Goal: Transaction & Acquisition: Obtain resource

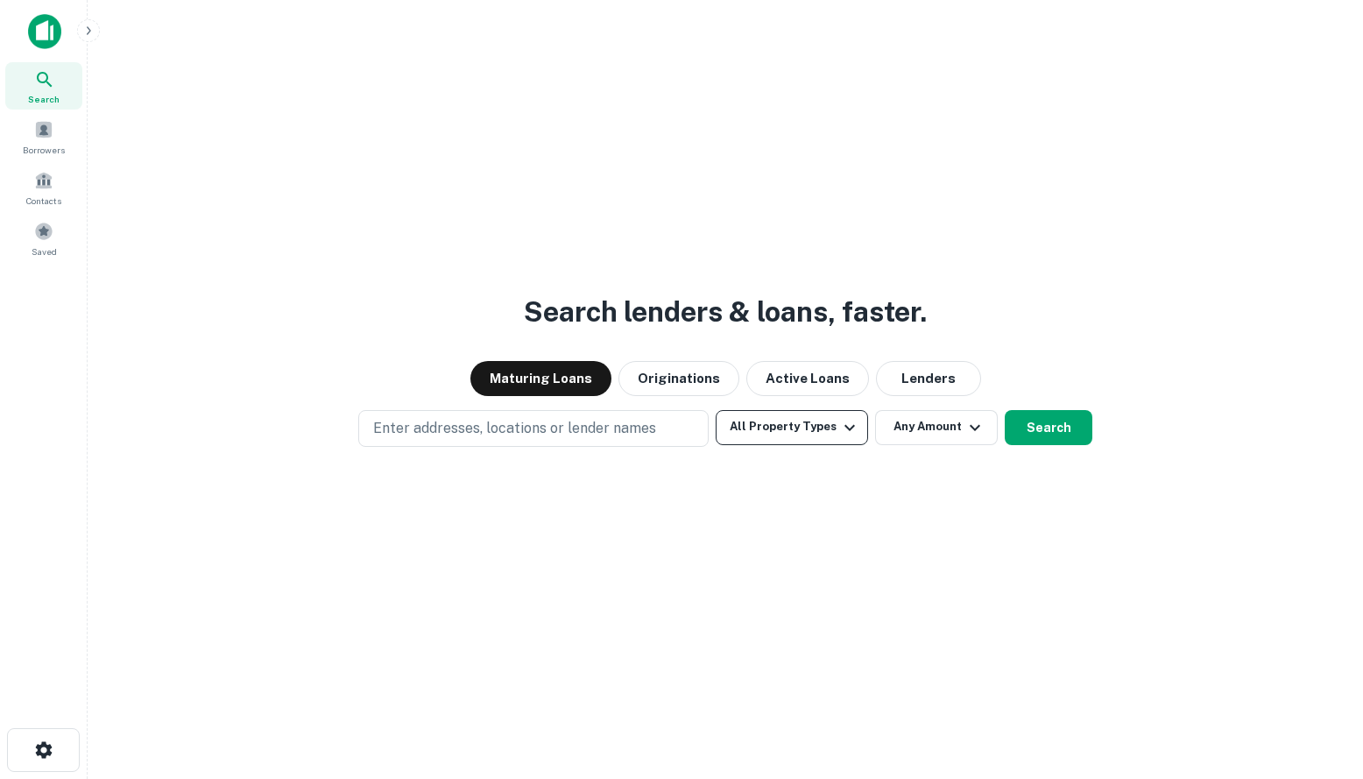
click at [839, 432] on icon "button" at bounding box center [849, 427] width 21 height 21
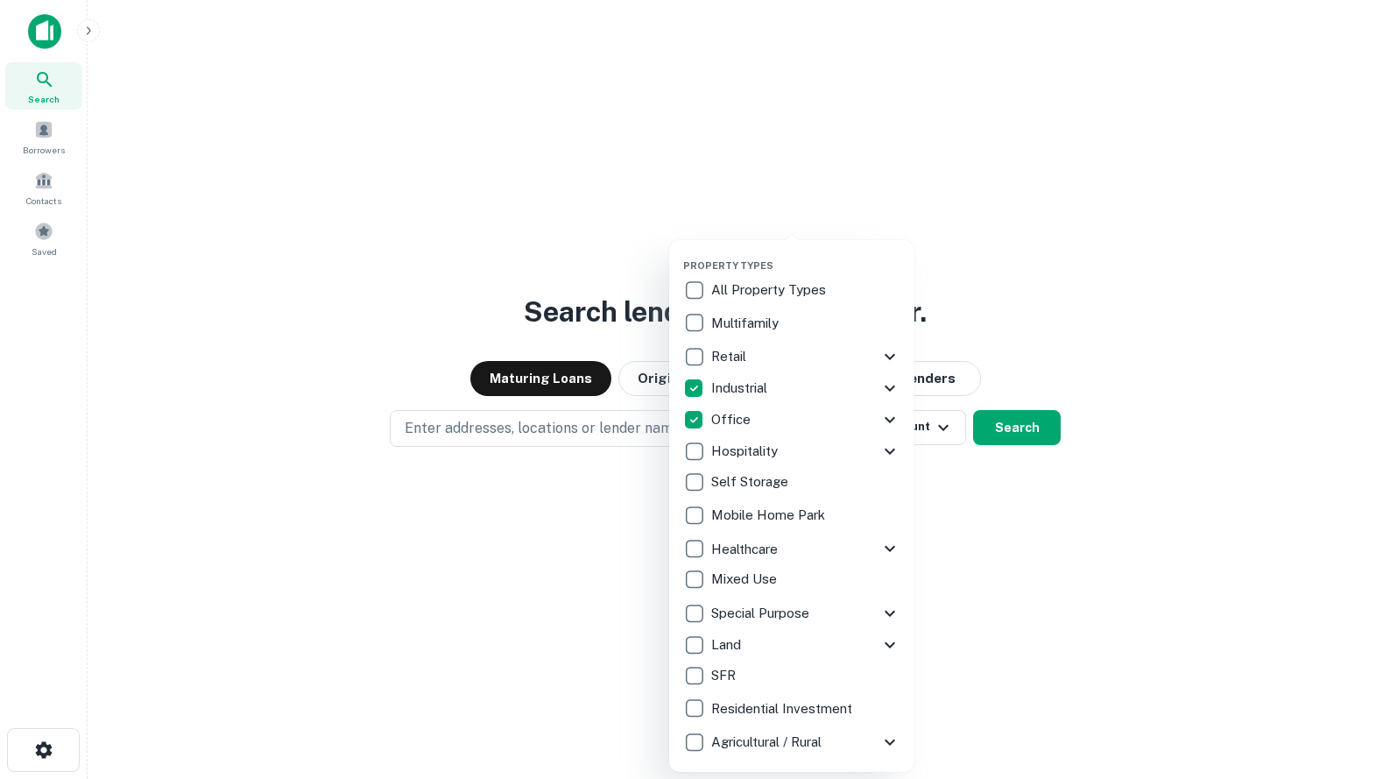
click at [975, 574] on div at bounding box center [688, 389] width 1376 height 779
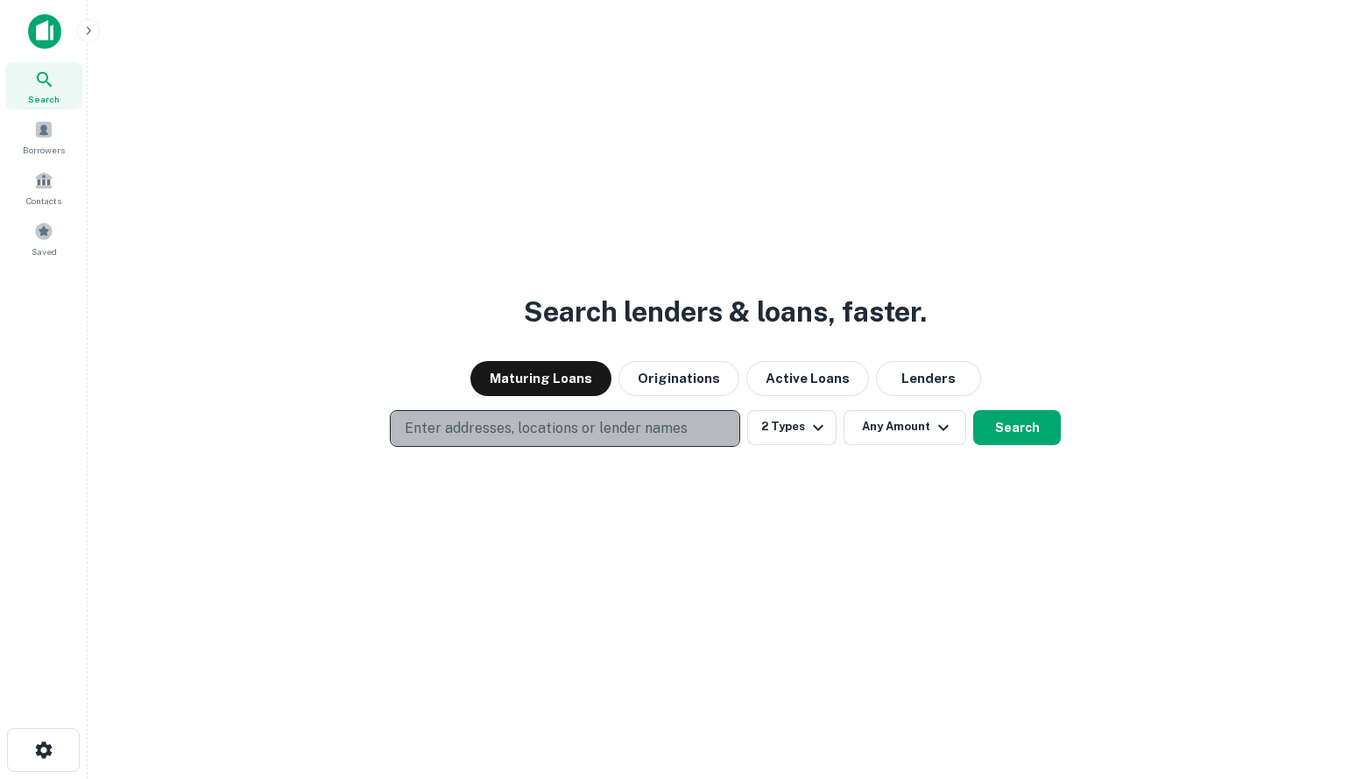
click at [665, 426] on p "Enter addresses, locations or lender names" at bounding box center [546, 428] width 283 height 21
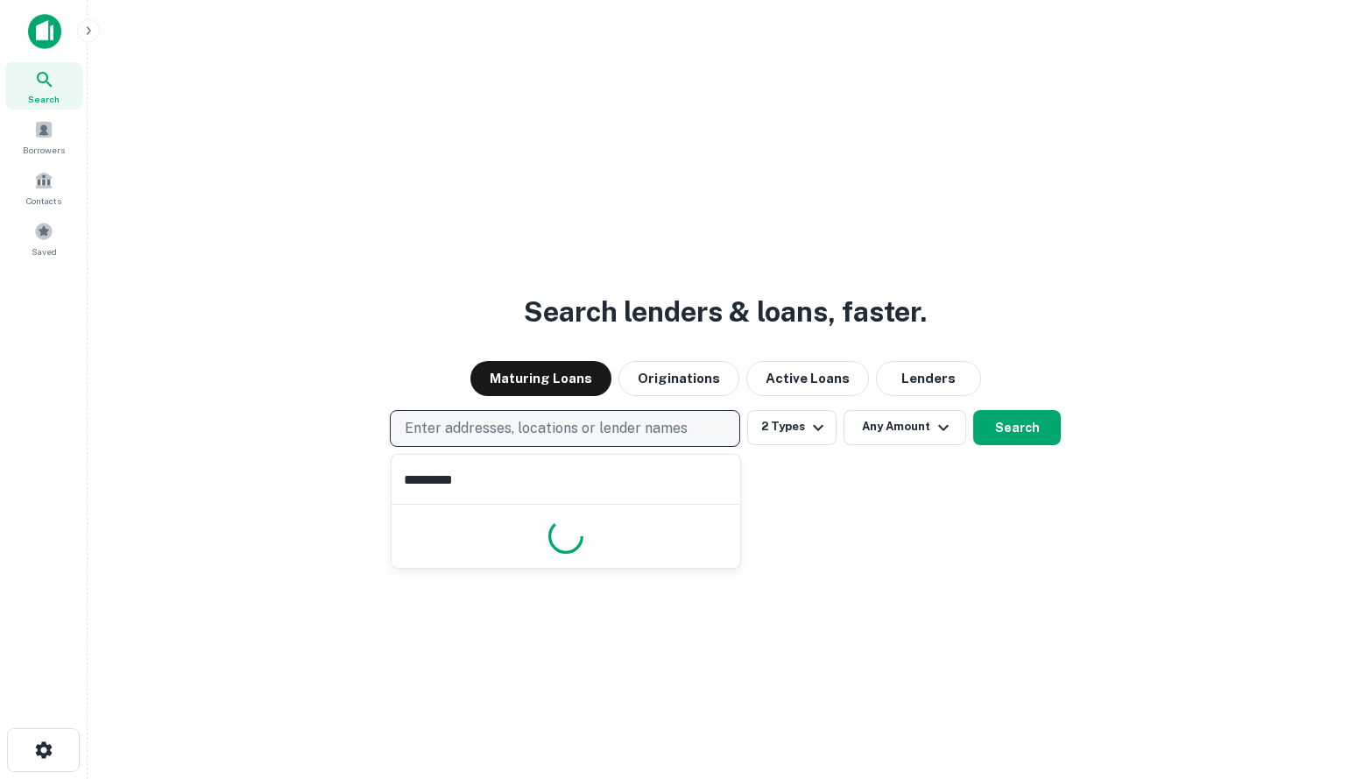
type input "**********"
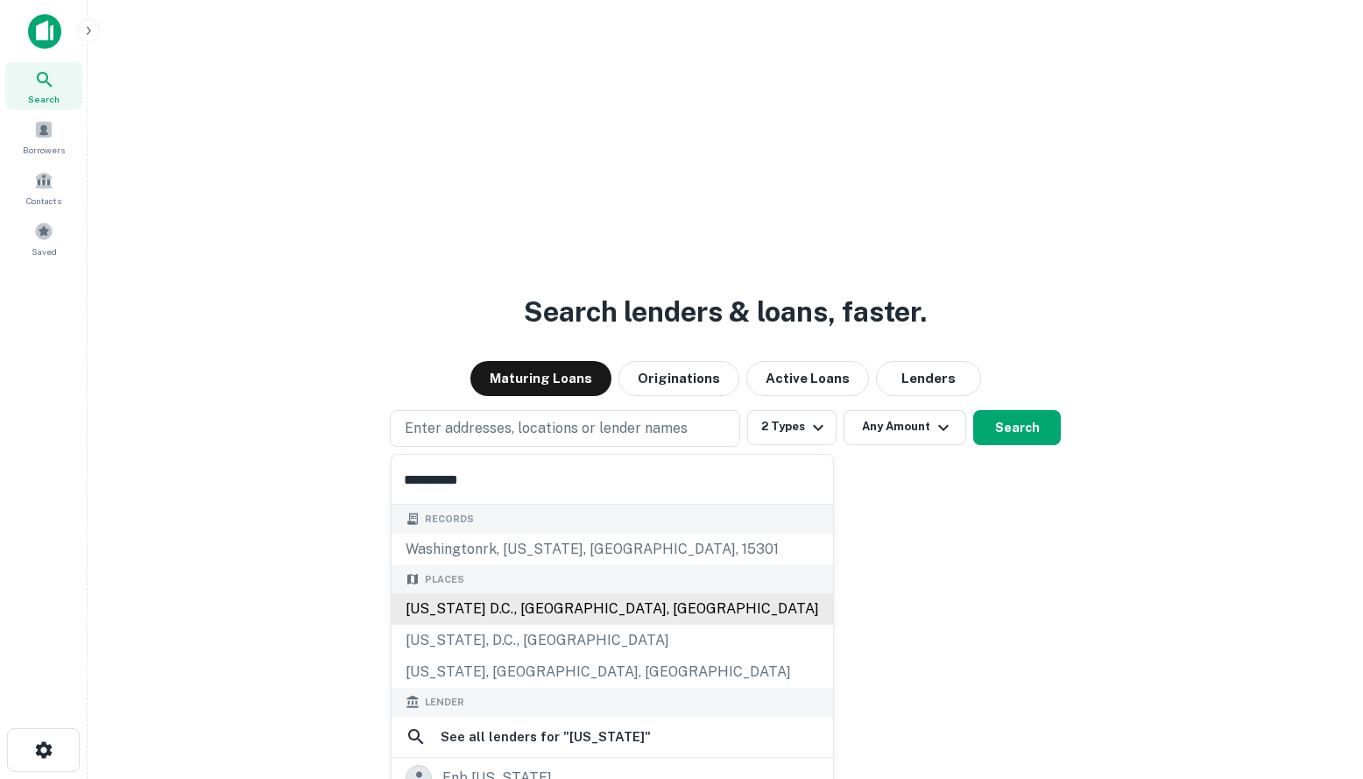
click at [619, 613] on div "[US_STATE] D.C., [GEOGRAPHIC_DATA], [GEOGRAPHIC_DATA]" at bounding box center [611, 609] width 441 height 32
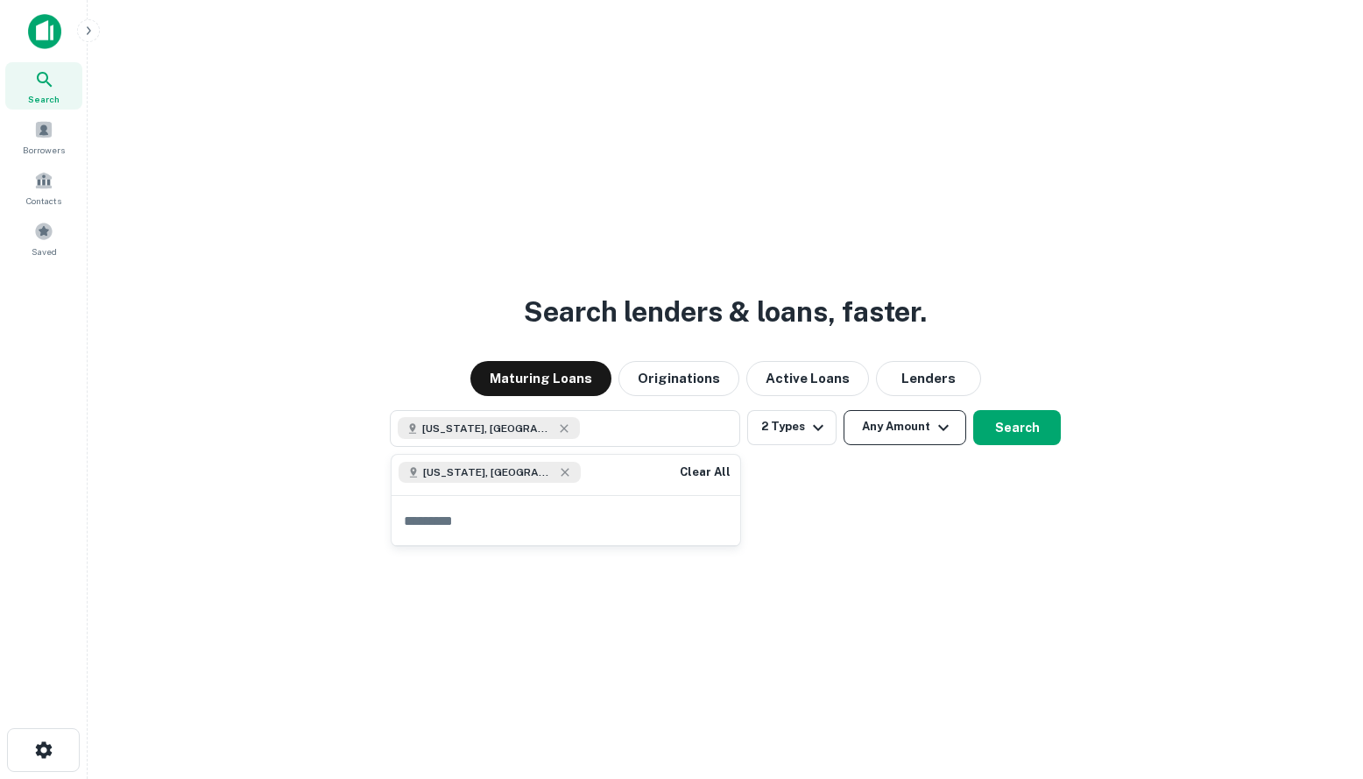
click at [948, 425] on icon "button" at bounding box center [943, 427] width 21 height 21
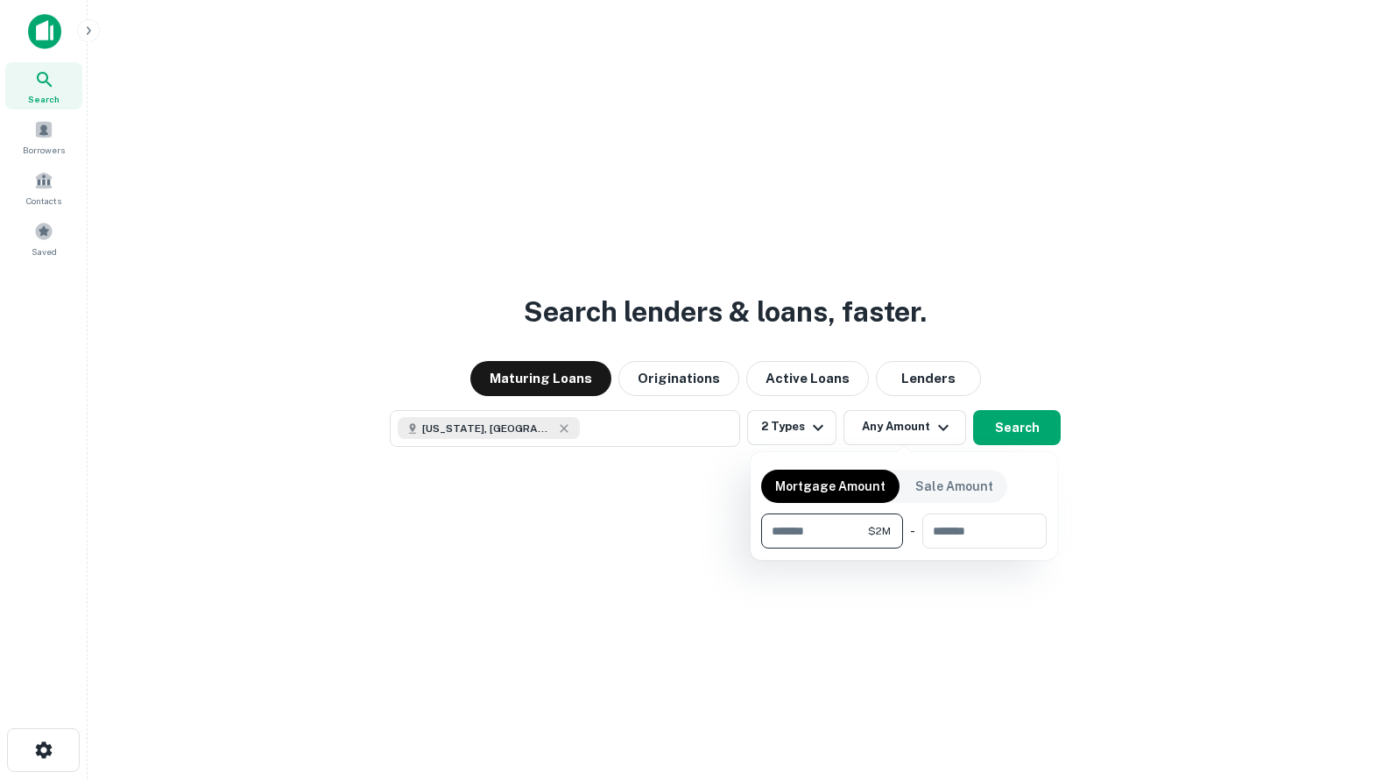
type input "*******"
click at [1032, 428] on div at bounding box center [688, 389] width 1376 height 779
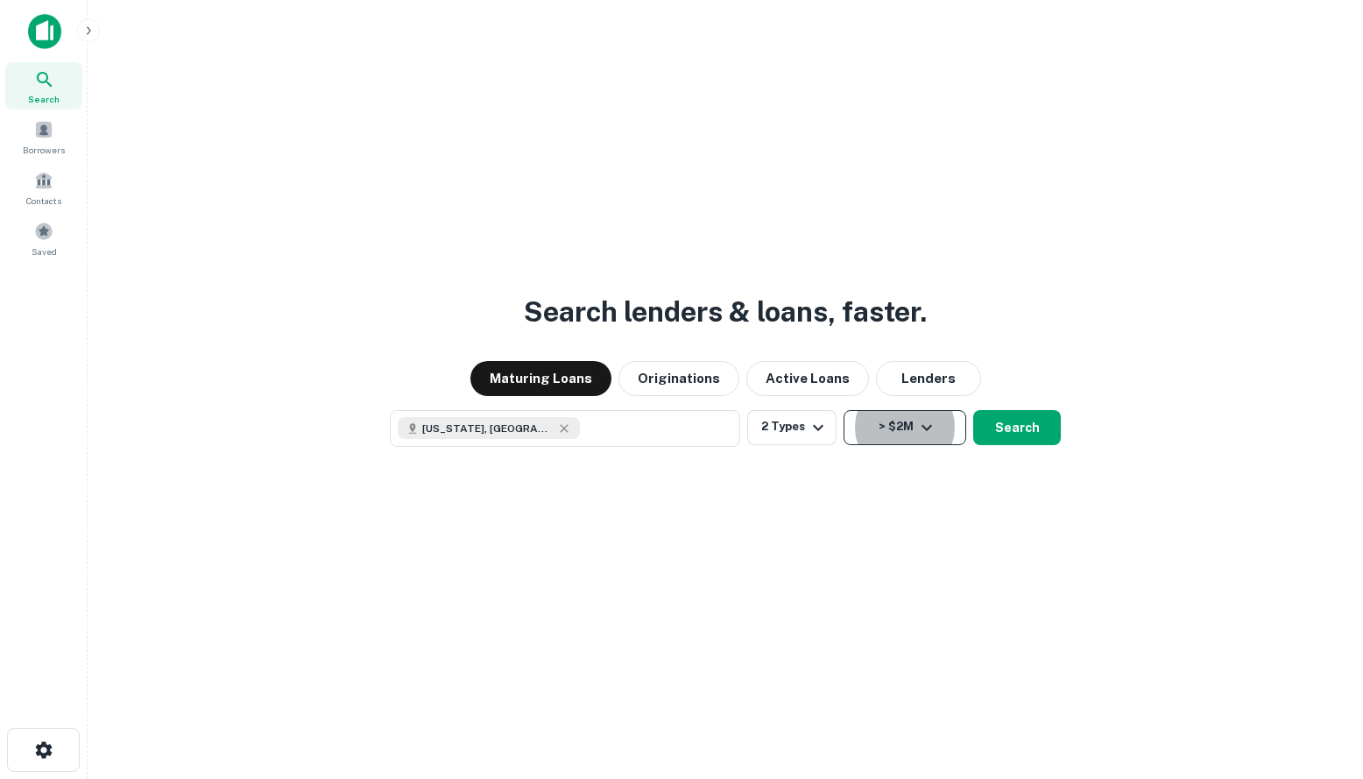
click at [940, 428] on button "> $2M" at bounding box center [904, 427] width 123 height 35
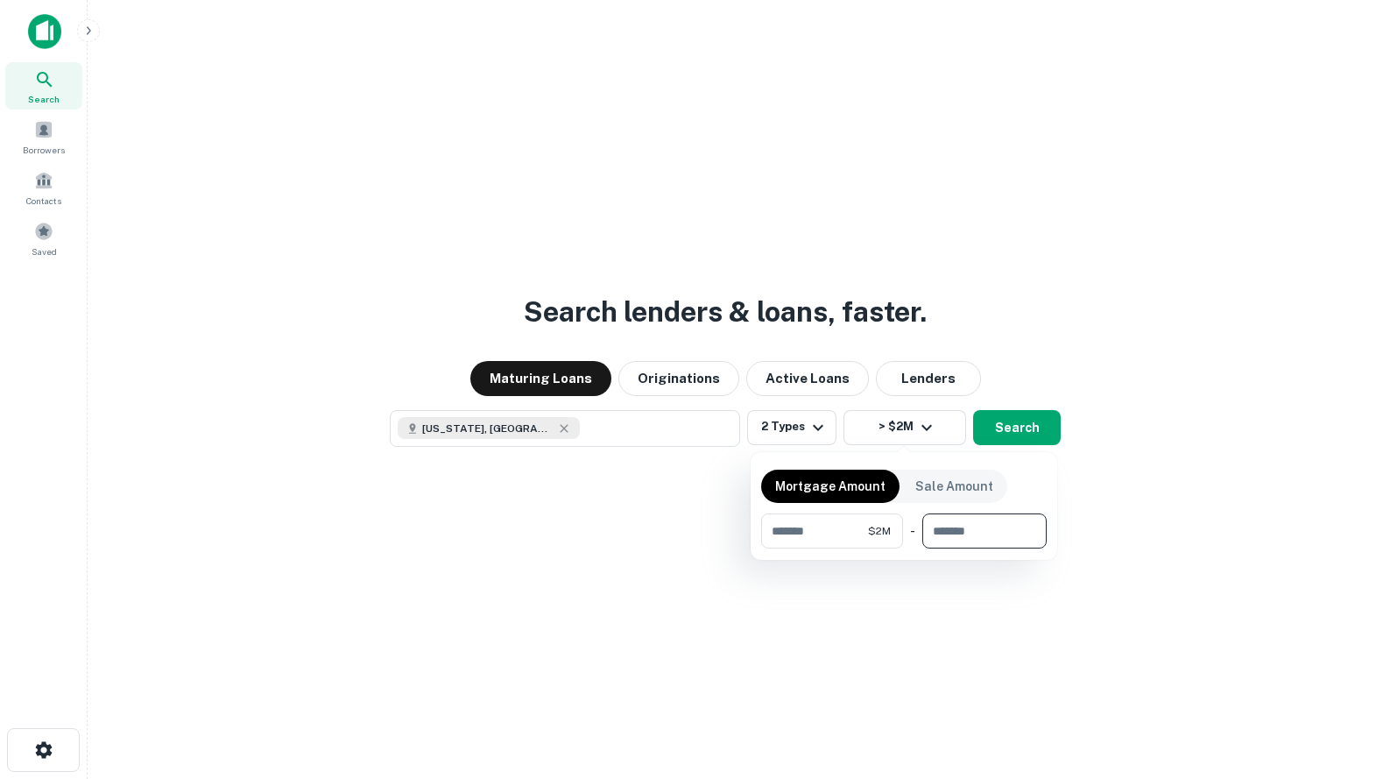
click at [972, 539] on input "number" at bounding box center [978, 530] width 112 height 35
type input "********"
click at [1031, 416] on div at bounding box center [688, 389] width 1376 height 779
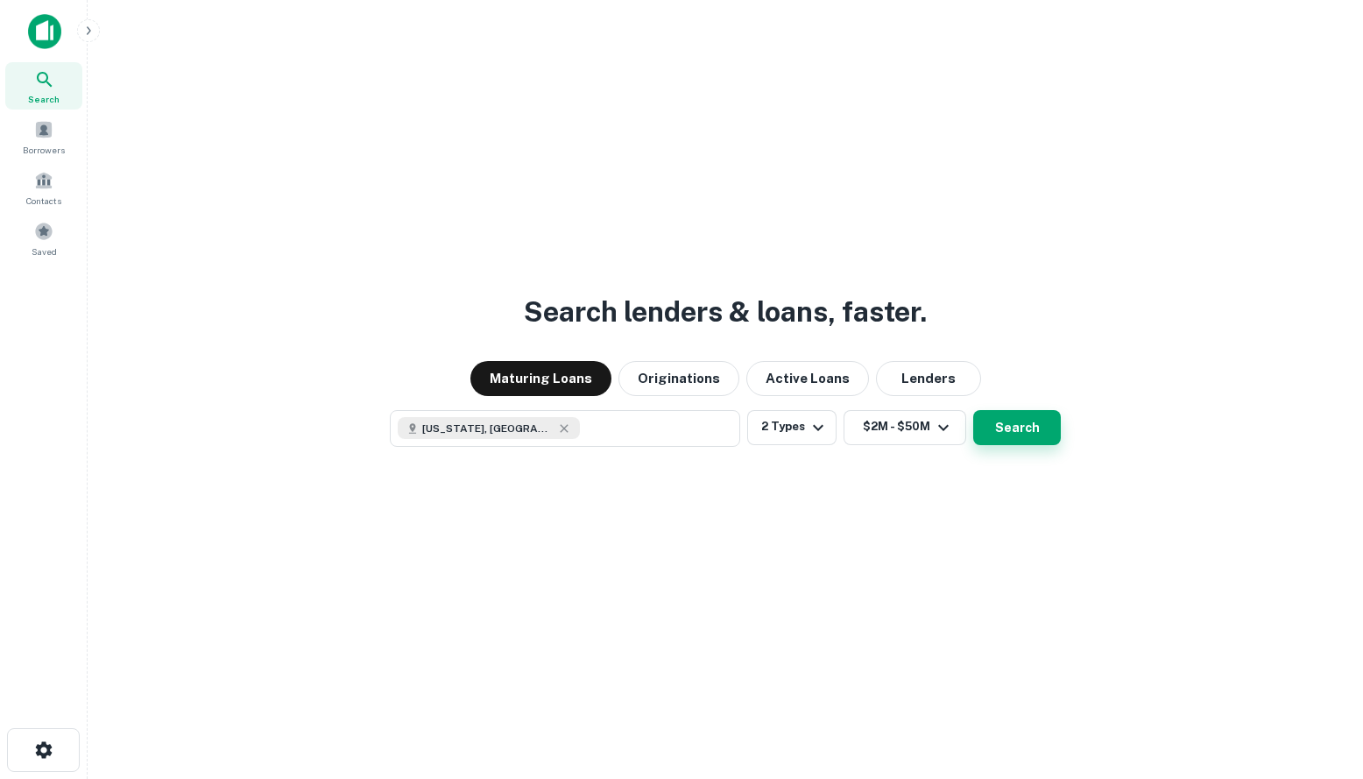
click at [1031, 419] on button "Search" at bounding box center [1017, 427] width 88 height 35
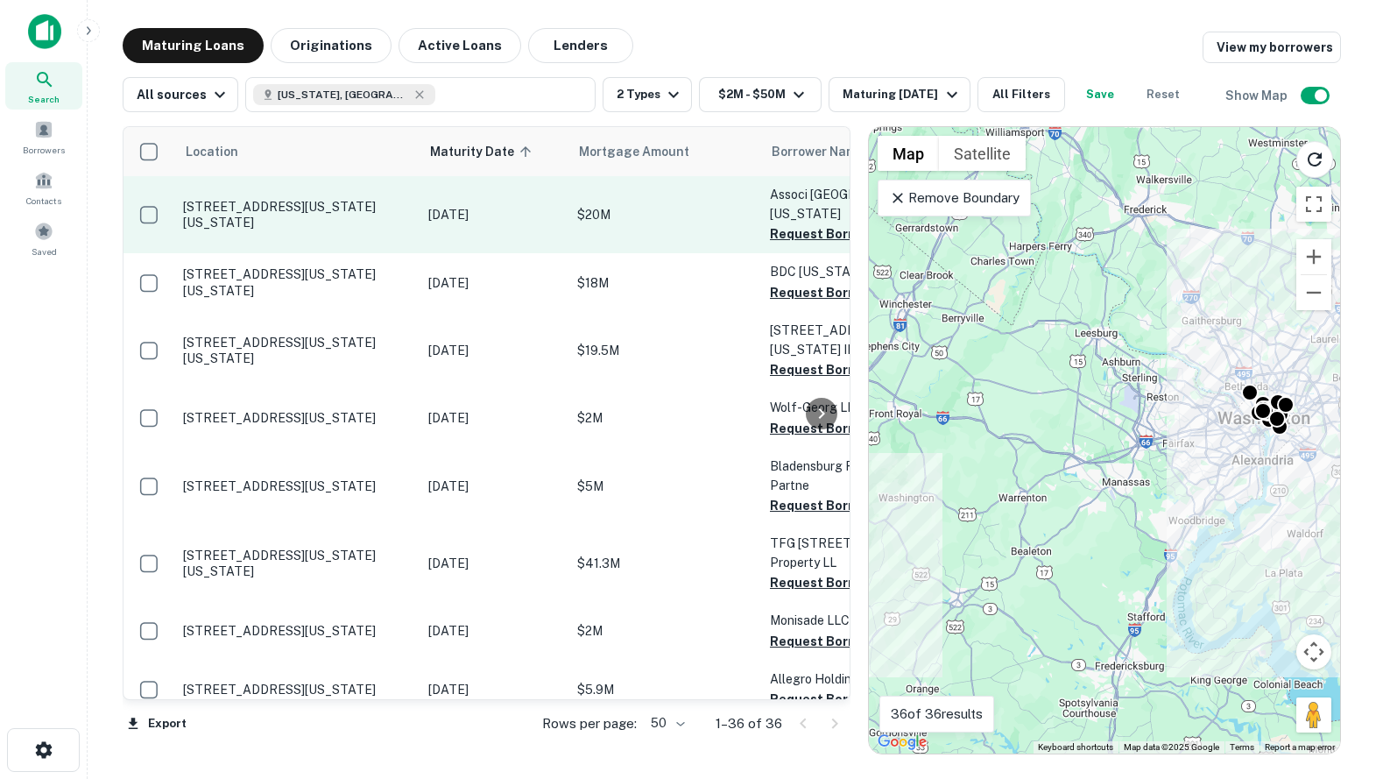
click at [201, 213] on p "1100 Connecticut Ave Nw Washington, DC 20036" at bounding box center [297, 215] width 228 height 32
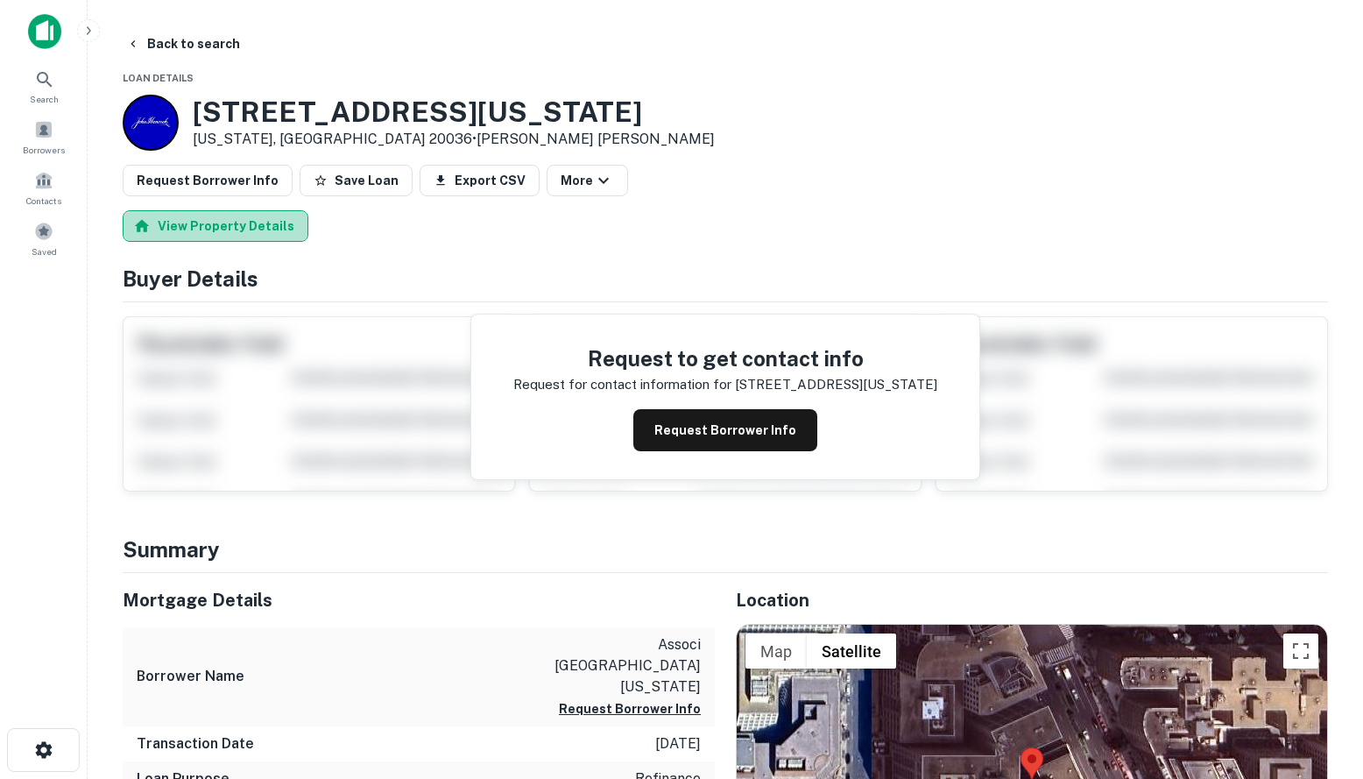
click at [237, 227] on button "View Property Details" at bounding box center [216, 226] width 186 height 32
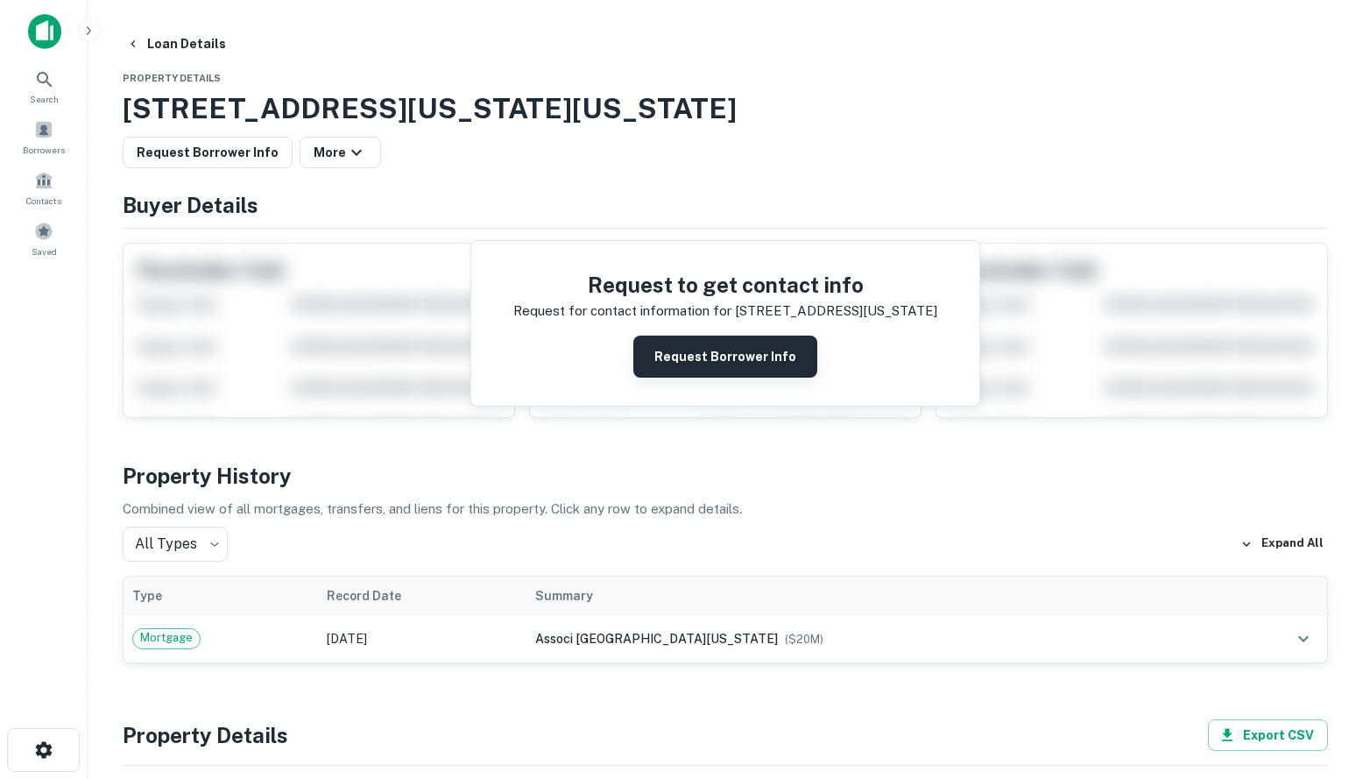
click at [689, 359] on button "Request Borrower Info" at bounding box center [725, 356] width 184 height 42
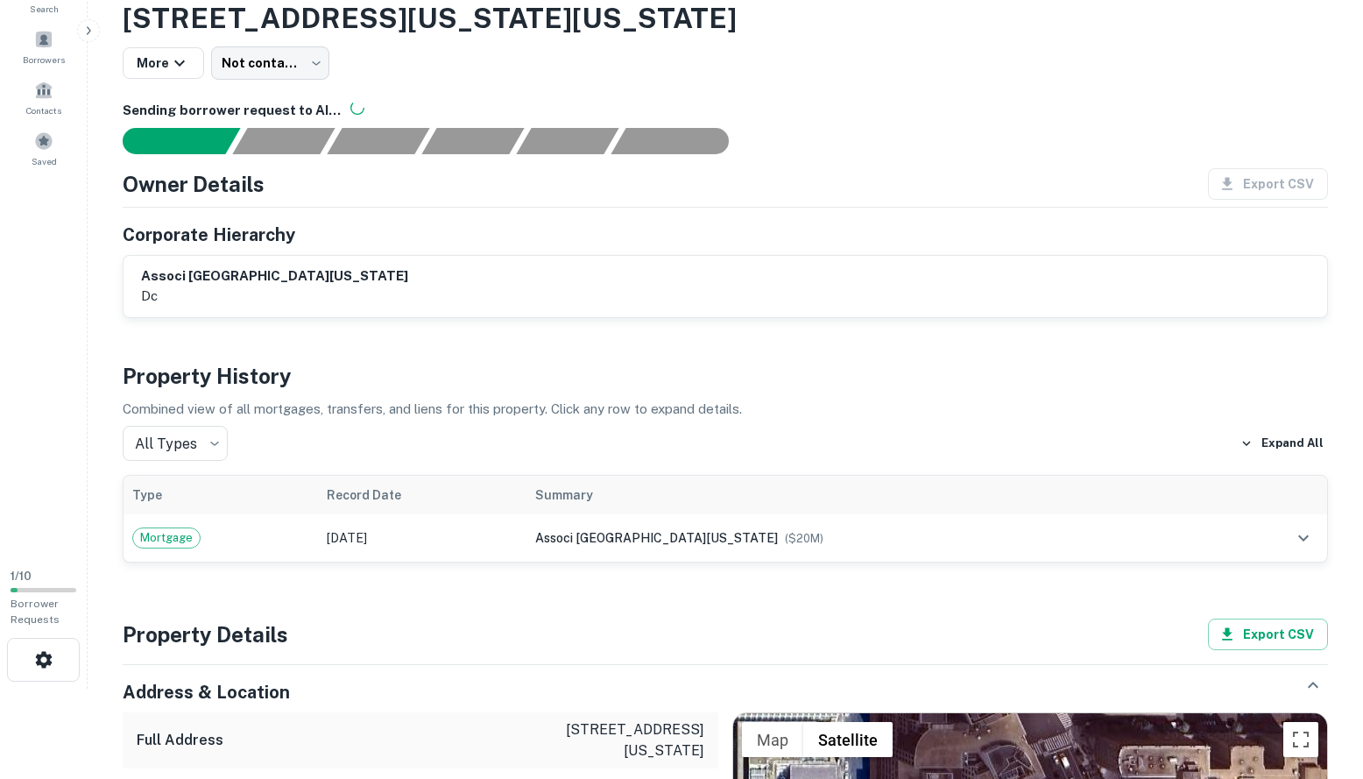
scroll to position [88, 0]
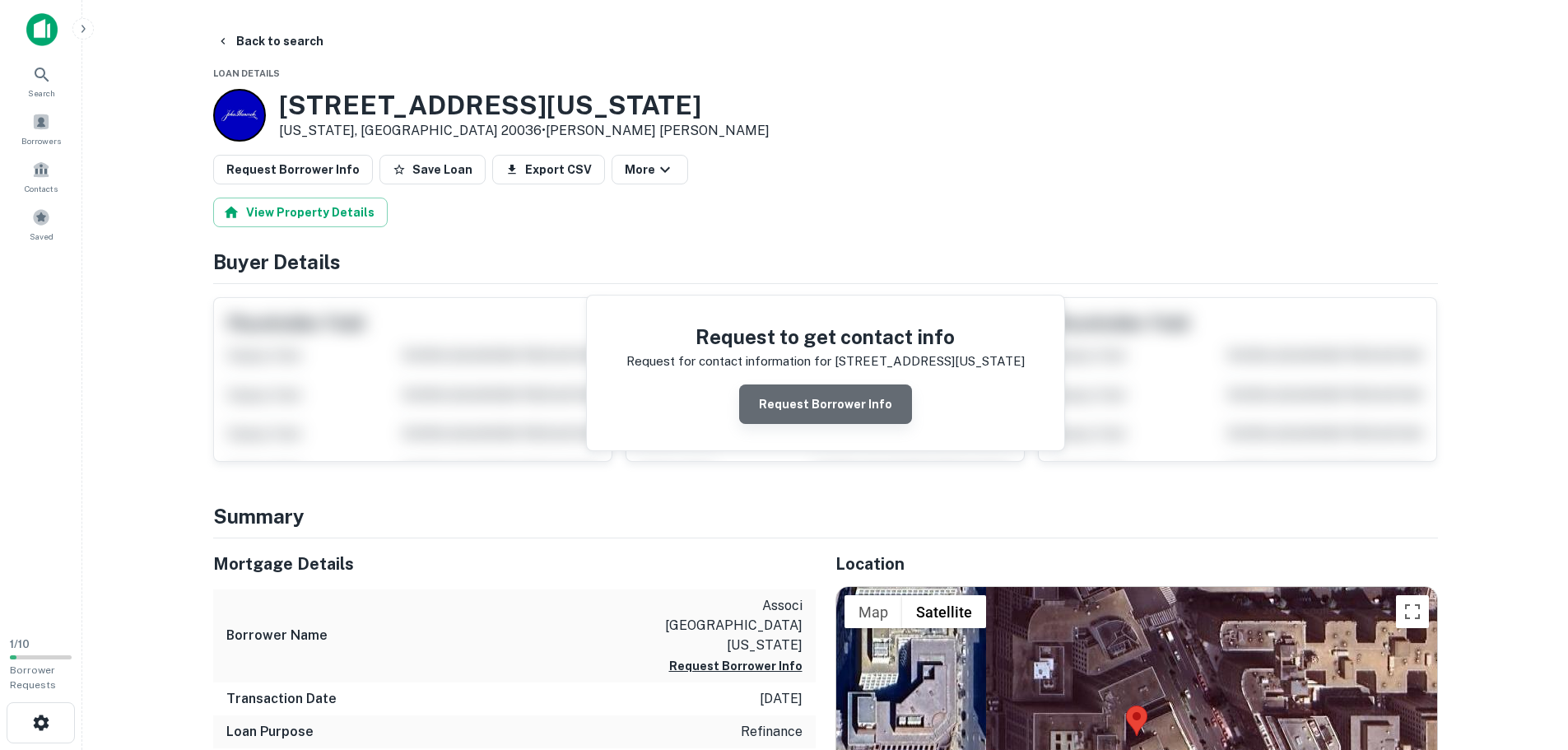
click at [845, 406] on button "Request Borrower Info" at bounding box center [825, 404] width 173 height 39
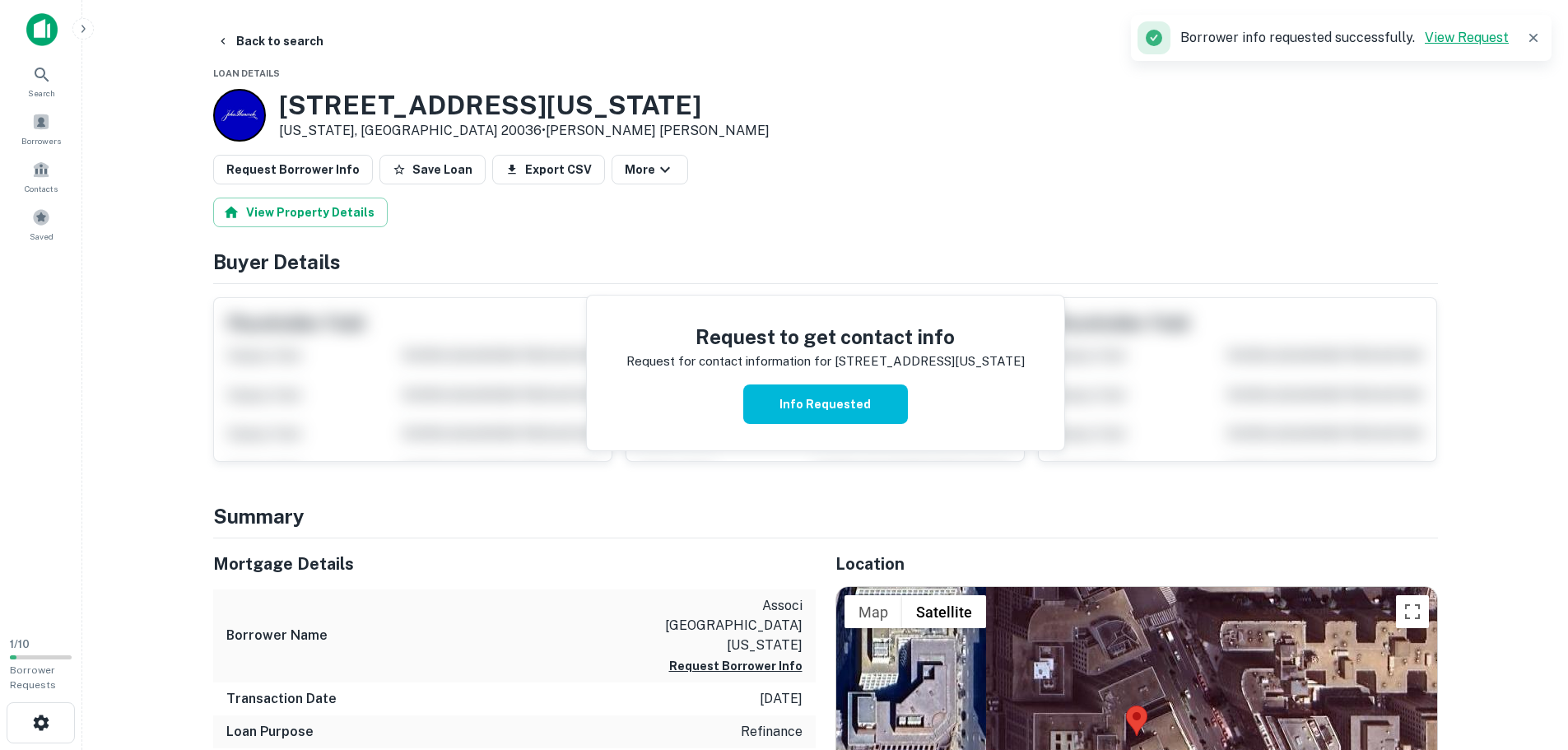
click at [1280, 38] on link "View Request" at bounding box center [1466, 38] width 84 height 16
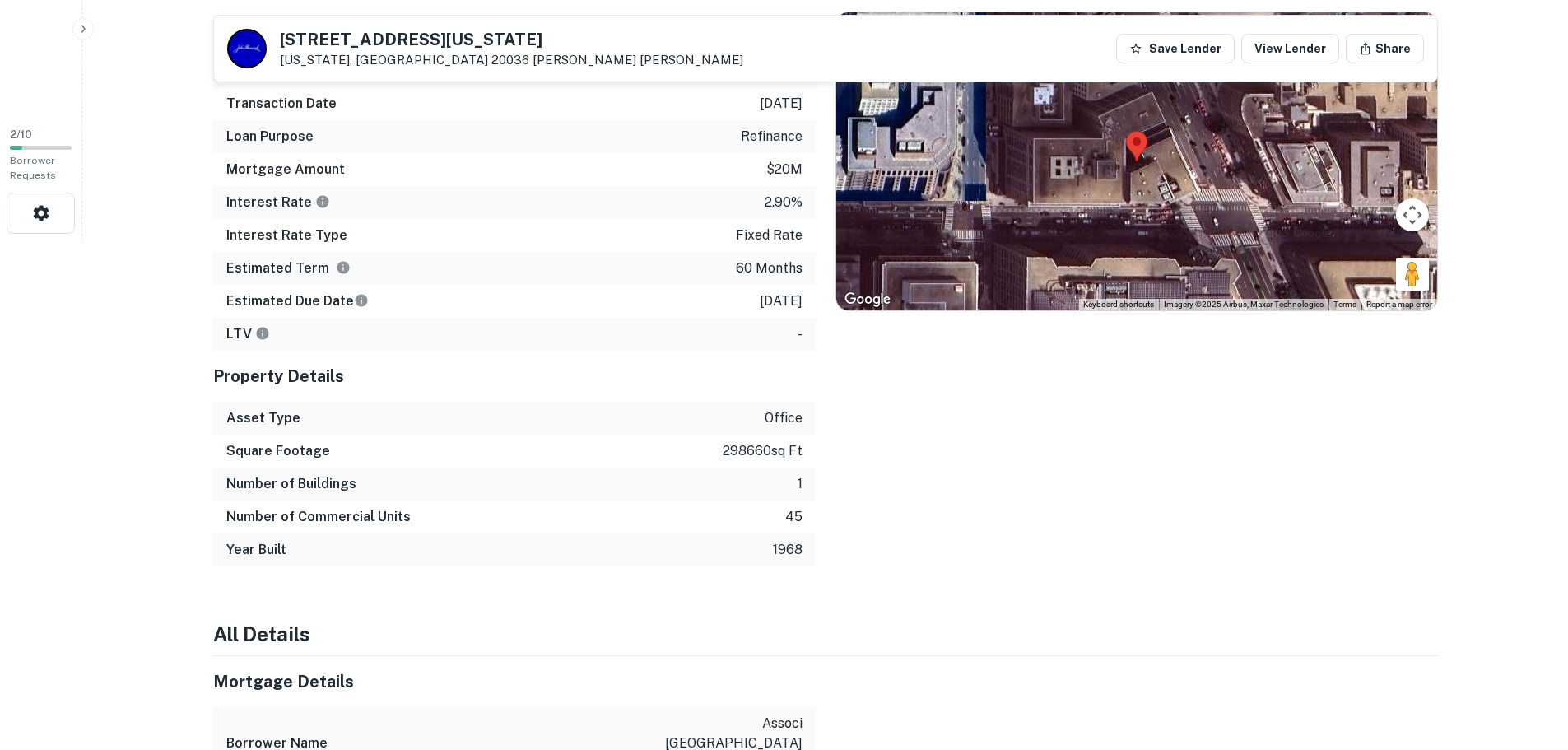
scroll to position [126, 0]
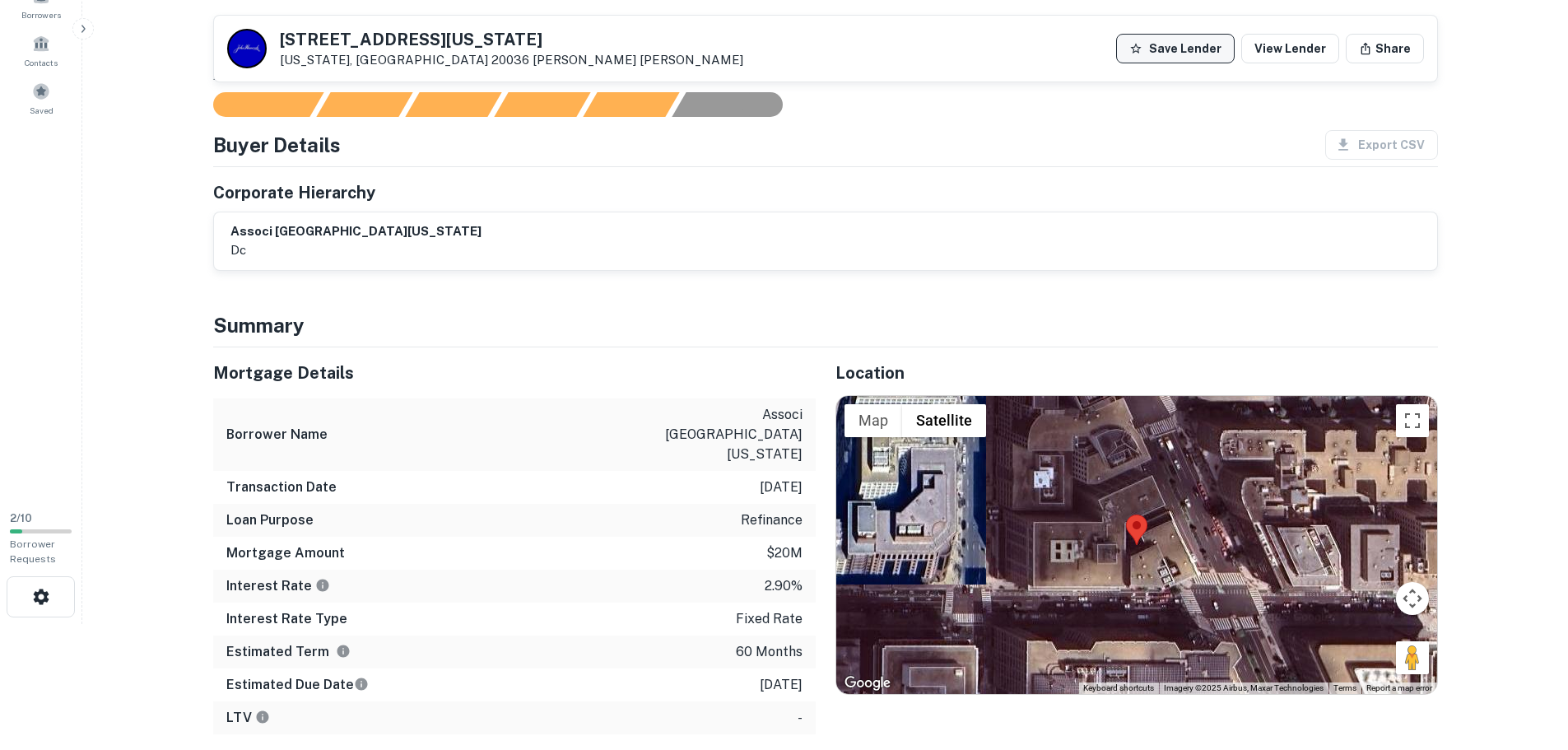
click at [1141, 52] on icon "button" at bounding box center [1135, 48] width 10 height 10
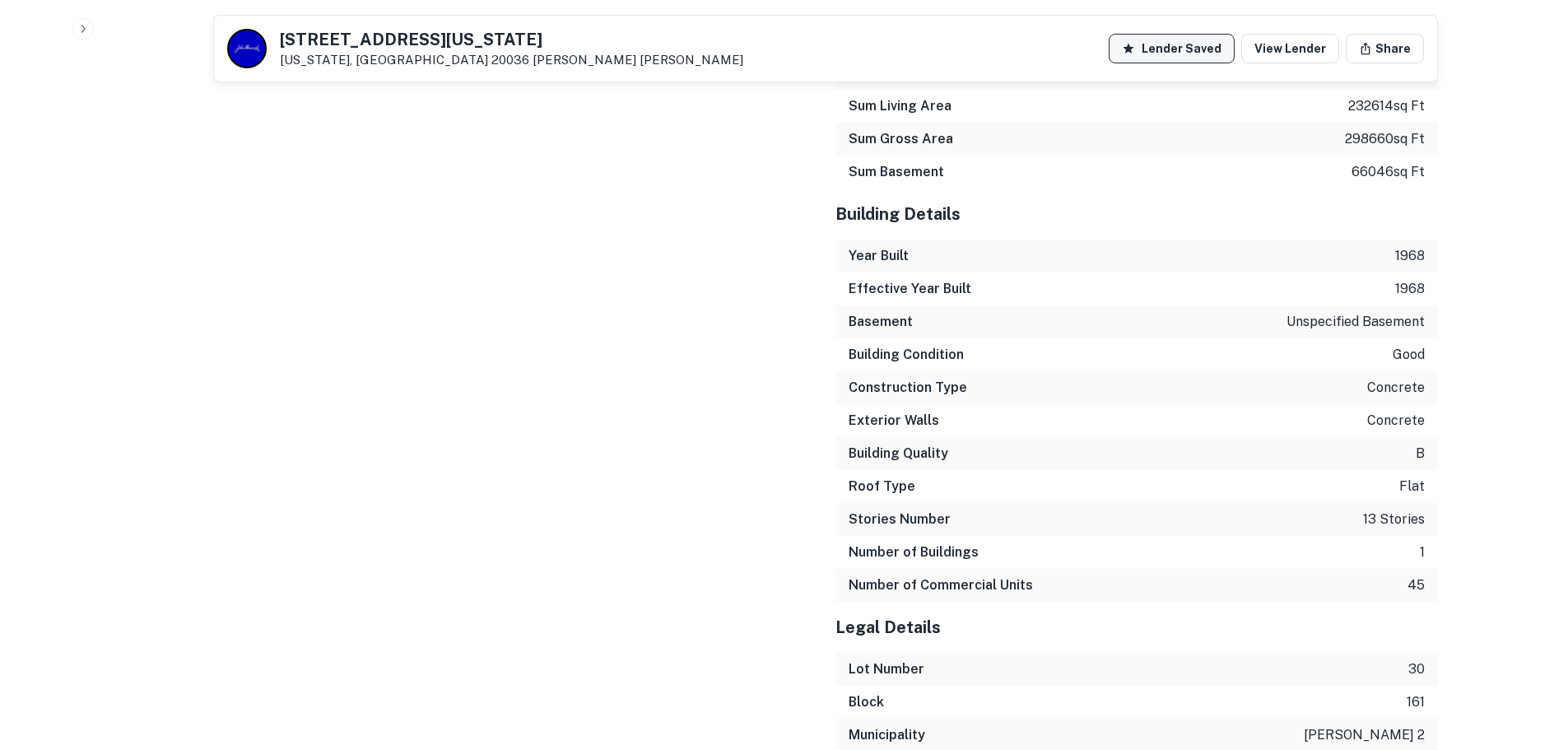
scroll to position [2266, 0]
